Goal: Task Accomplishment & Management: Manage account settings

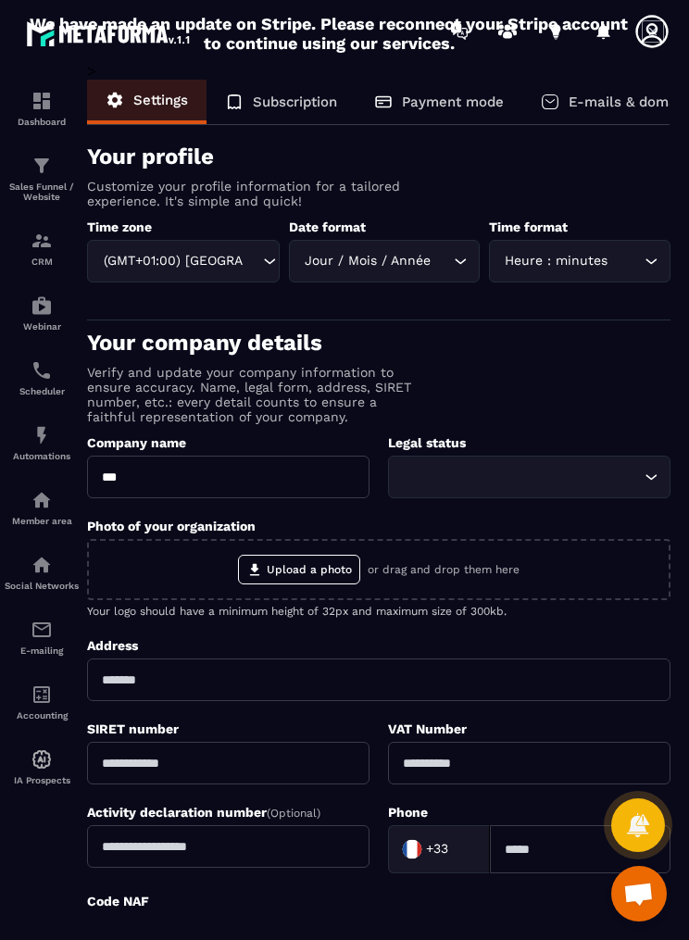
click at [0, 0] on img at bounding box center [0, 0] width 0 height 0
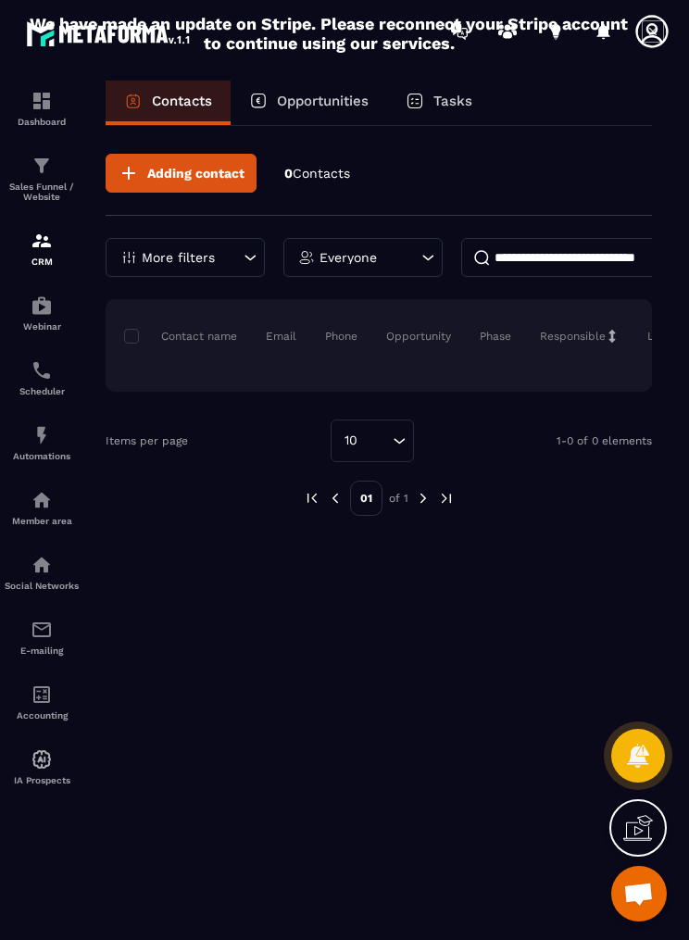
click at [0, 0] on img at bounding box center [0, 0] width 0 height 0
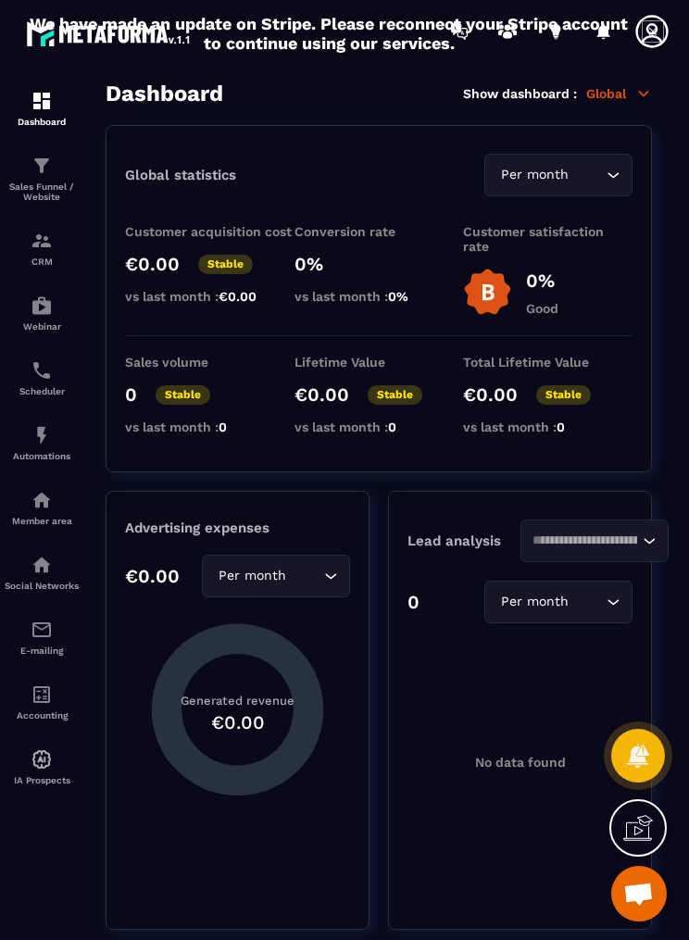
click at [58, 918] on div at bounding box center [41, 510] width 83 height 897
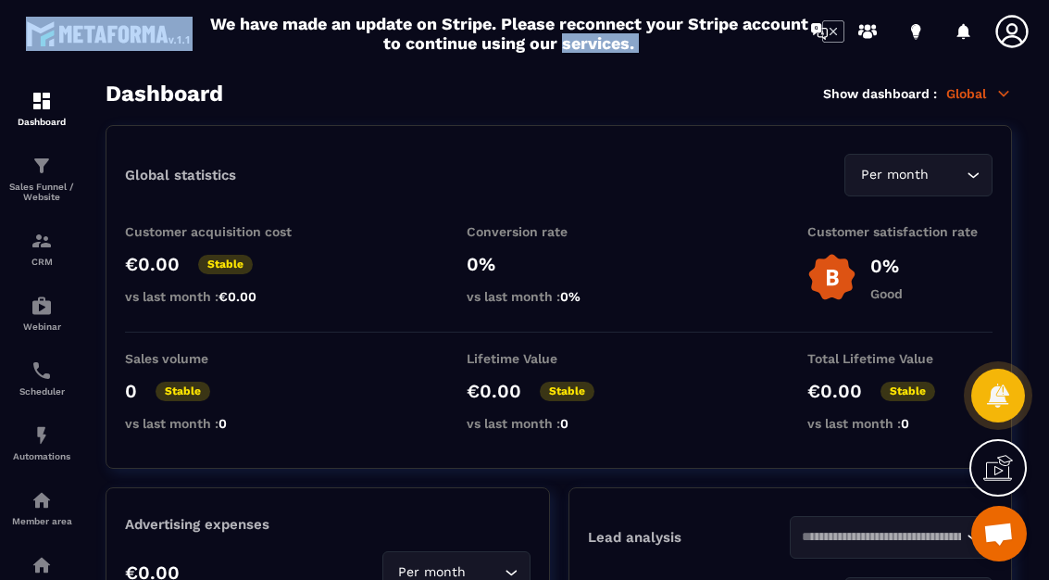
click at [688, 44] on icon at bounding box center [1011, 31] width 37 height 37
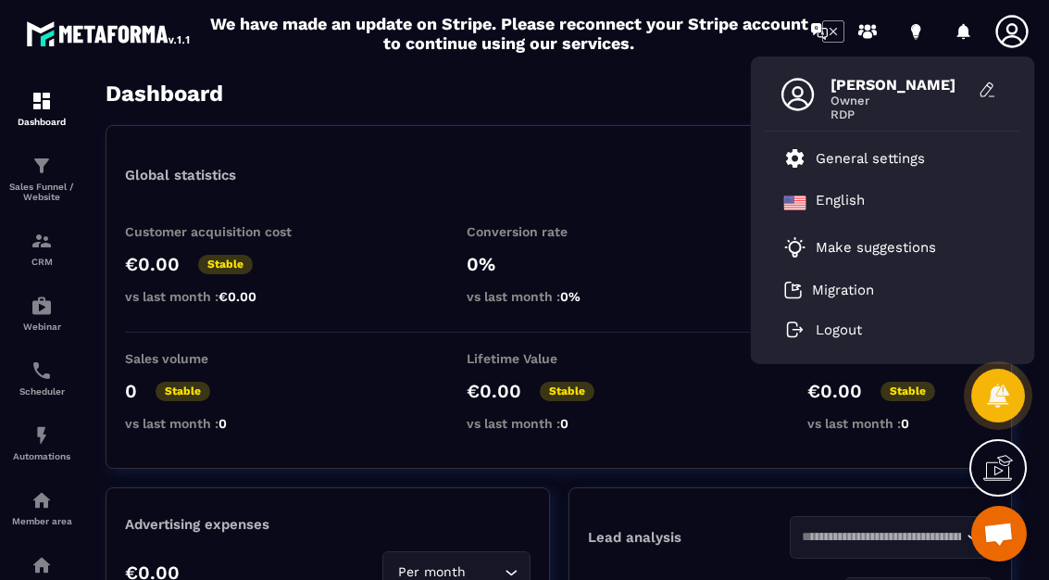
click at [688, 92] on button at bounding box center [987, 90] width 37 height 28
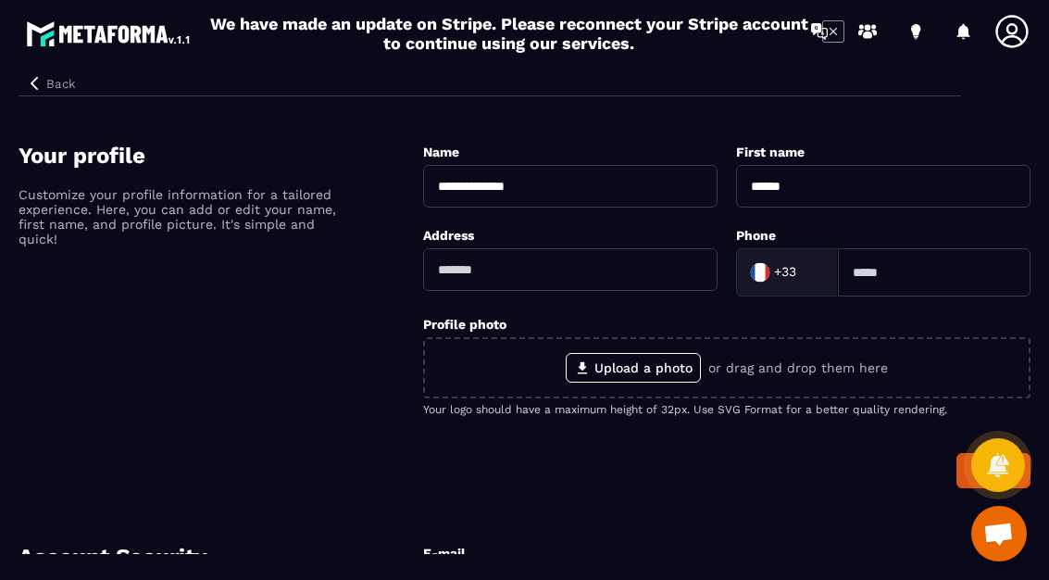
click at [688, 36] on link at bounding box center [867, 31] width 37 height 37
